Goal: Find specific page/section: Find specific page/section

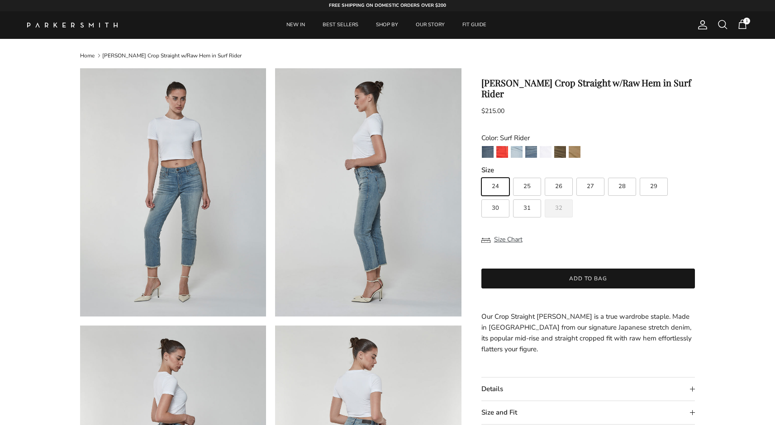
click at [714, 25] on div "Account Search Cart 1" at bounding box center [720, 25] width 54 height 12
click at [724, 21] on span at bounding box center [722, 24] width 11 height 11
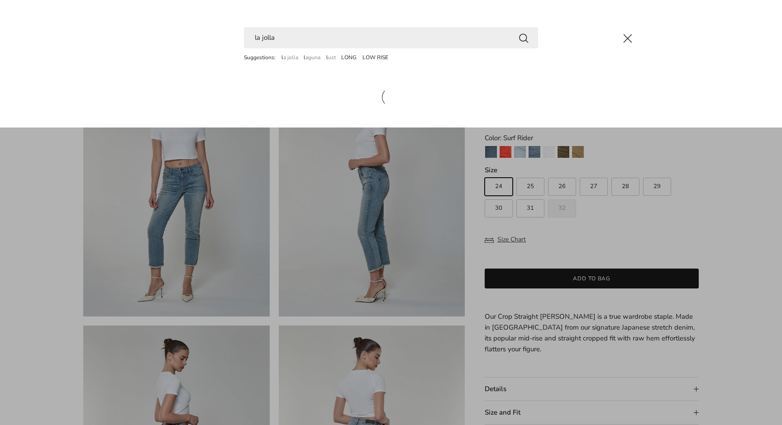
type input "la jolla"
click at [523, 38] on button "Search" at bounding box center [523, 37] width 11 height 11
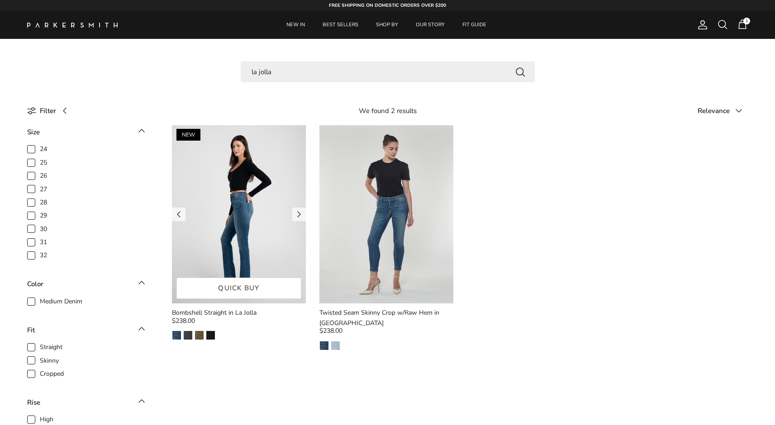
click at [210, 200] on img at bounding box center [239, 214] width 134 height 178
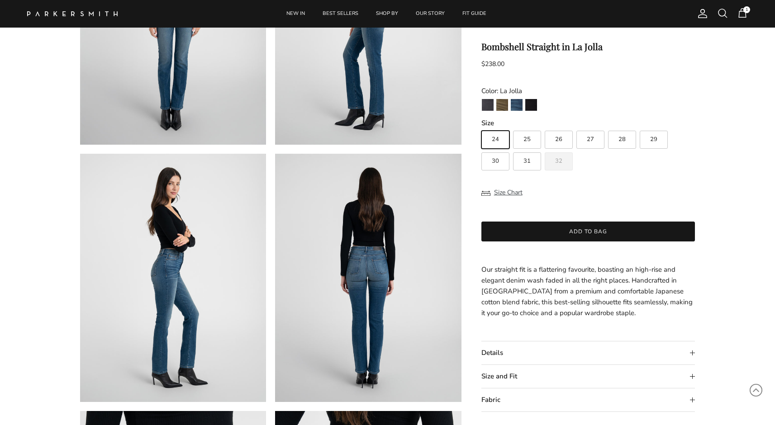
scroll to position [99, 0]
